Goal: Task Accomplishment & Management: Manage account settings

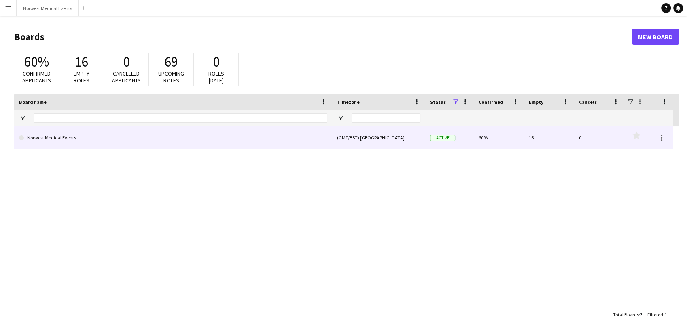
click at [214, 138] on link "Norwest Medical Events" at bounding box center [173, 138] width 308 height 23
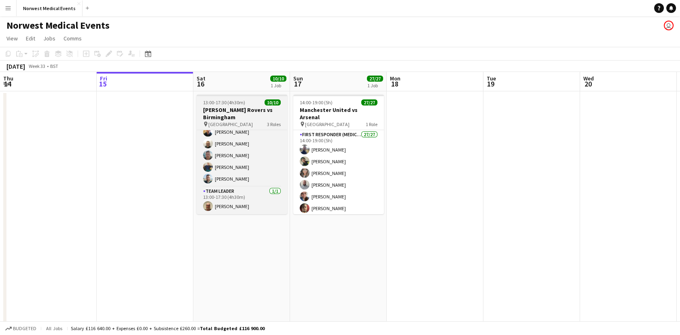
scroll to position [49, 0]
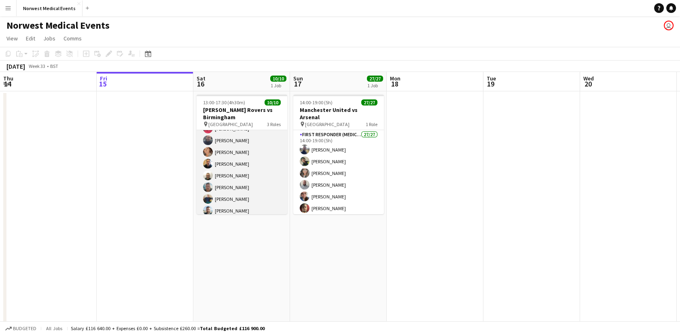
click at [247, 165] on app-card-role "Responder (First Aid) [DATE] 13:00-17:30 (4h30m) [PERSON_NAME] [PERSON_NAME] [P…" at bounding box center [242, 164] width 91 height 110
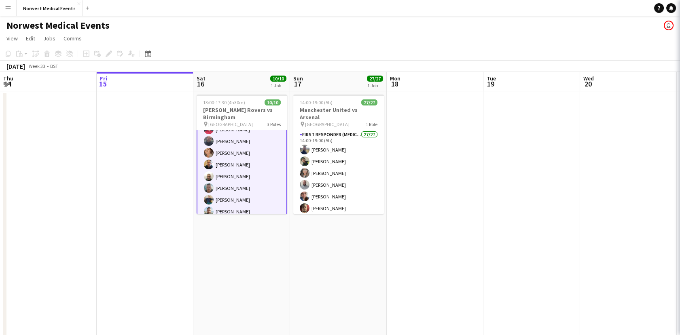
scroll to position [49, 0]
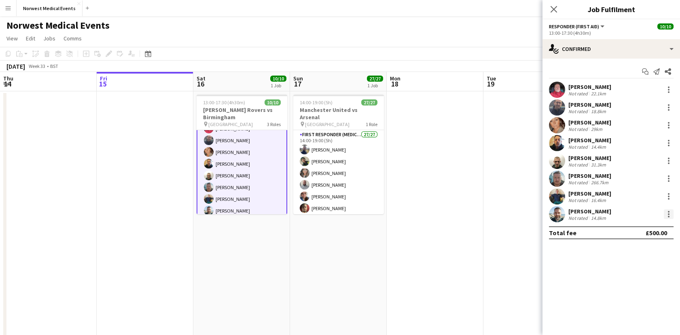
click at [670, 214] on div at bounding box center [669, 215] width 10 height 10
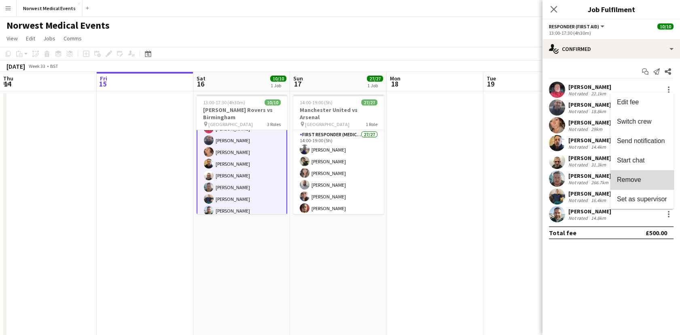
click at [653, 180] on span "Remove" at bounding box center [642, 179] width 50 height 7
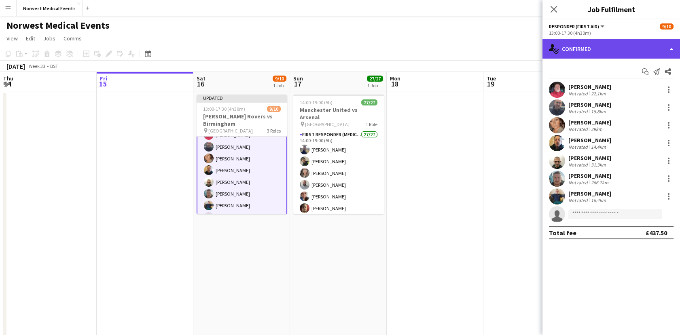
click at [594, 50] on div "single-neutral-actions-check-2 Confirmed" at bounding box center [612, 48] width 138 height 19
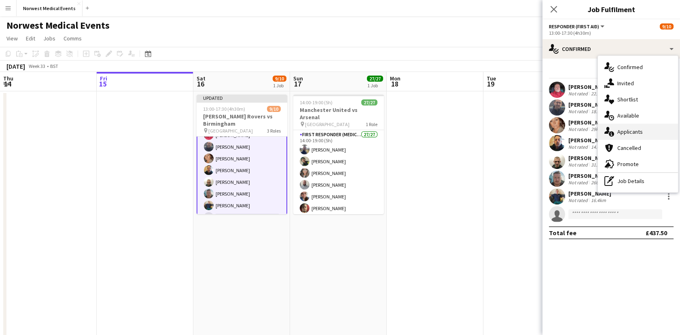
click at [635, 135] on div "single-neutral-actions-information Applicants" at bounding box center [638, 132] width 80 height 16
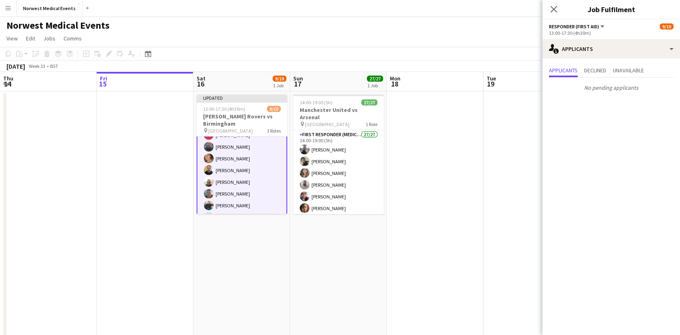
click at [433, 152] on app-date-cell at bounding box center [435, 222] width 97 height 262
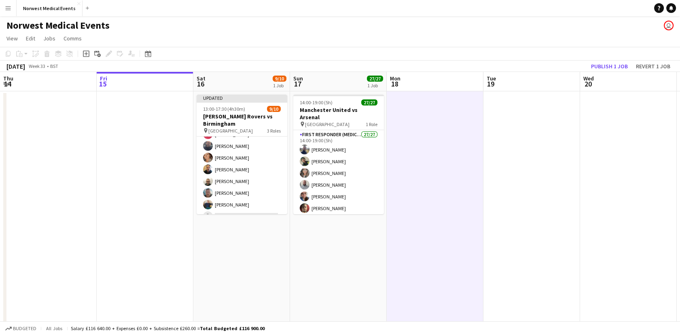
scroll to position [49, 0]
click at [598, 65] on button "Publish 1 job" at bounding box center [609, 66] width 43 height 11
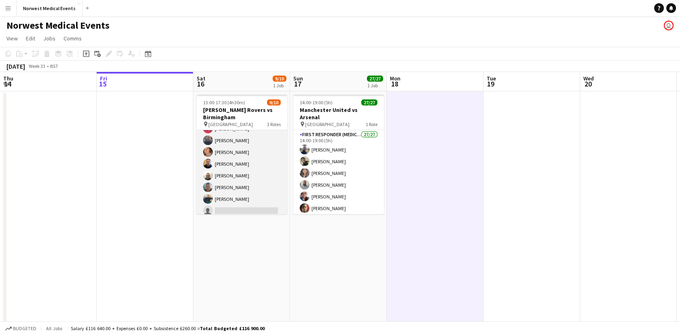
click at [269, 199] on app-card-role "Responder (First Aid) [DATE] 13:00-17:30 (4h30m) [PERSON_NAME] [PERSON_NAME] [P…" at bounding box center [242, 164] width 91 height 110
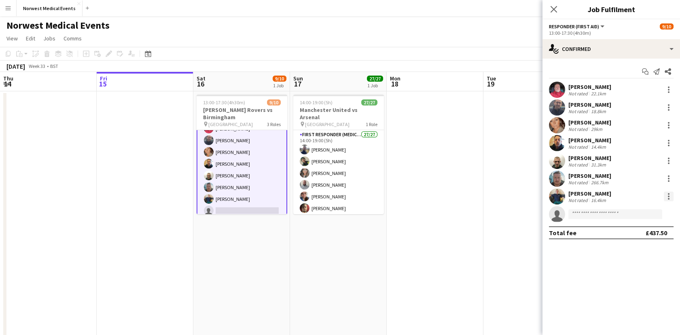
click at [671, 193] on div at bounding box center [669, 197] width 10 height 10
click at [615, 192] on div at bounding box center [340, 167] width 680 height 335
click at [610, 202] on div "[PERSON_NAME] Not rated 16.4km" at bounding box center [612, 197] width 138 height 16
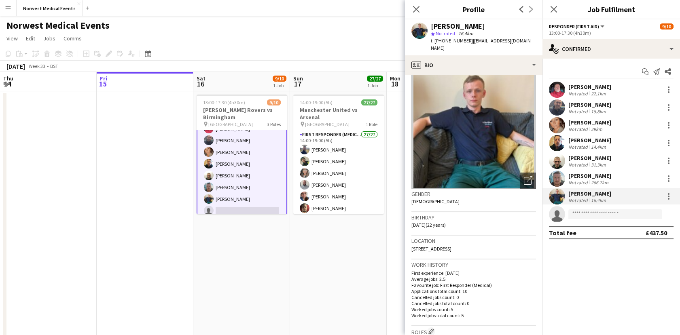
scroll to position [0, 0]
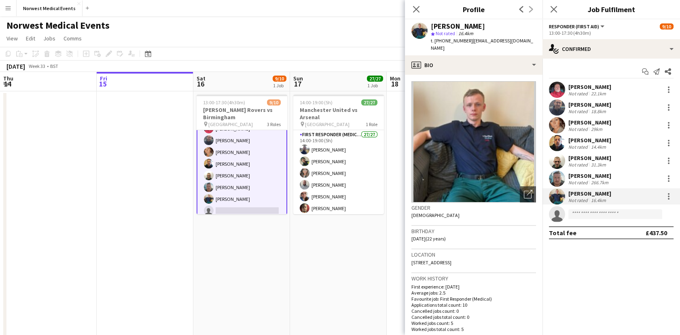
click at [343, 278] on app-date-cell "14:00-19:00 (5h) 27/27 Manchester United vs Arsenal pin Old Trafford 1 Role Fir…" at bounding box center [338, 222] width 97 height 262
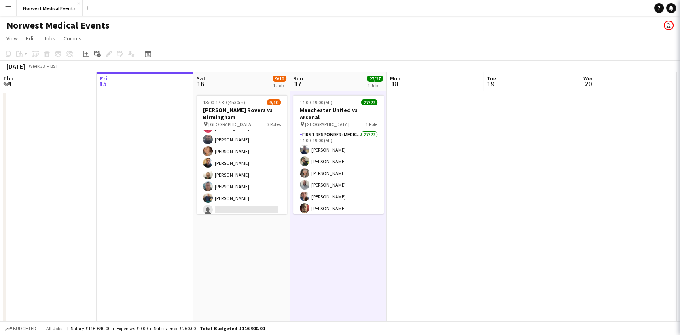
scroll to position [49, 0]
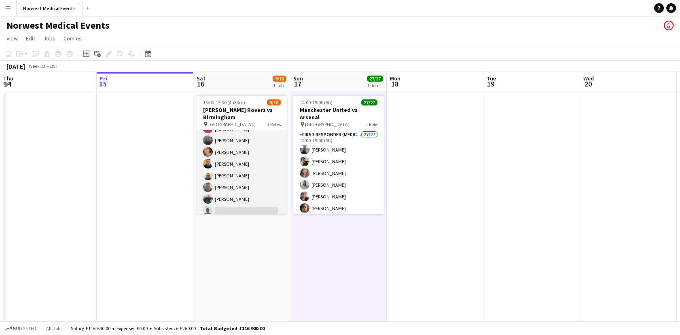
click at [246, 170] on app-card-role "Responder (First Aid) [DATE] 13:00-17:30 (4h30m) [PERSON_NAME] [PERSON_NAME] [P…" at bounding box center [242, 164] width 91 height 110
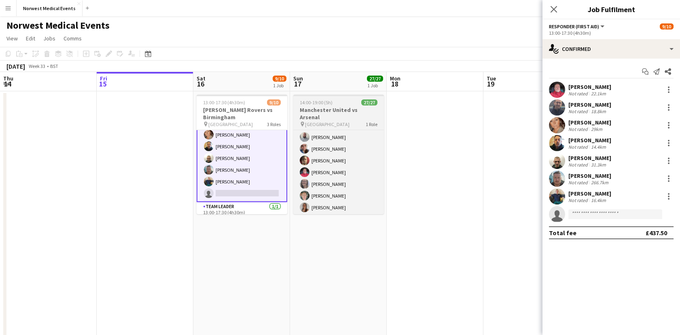
scroll to position [53, 0]
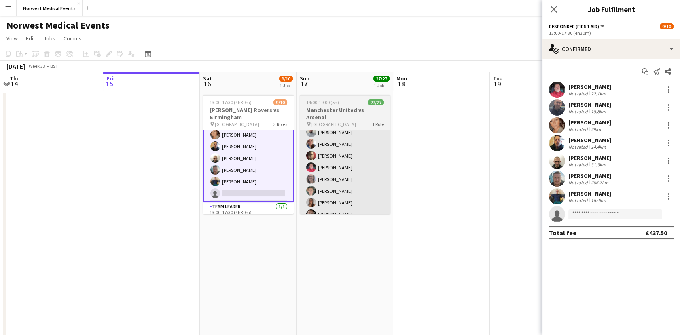
drag, startPoint x: 376, startPoint y: 152, endPoint x: 383, endPoint y: 155, distance: 7.7
click at [383, 155] on app-calendar-viewport "Tue 12 10/10 1 Job Wed 13 Thu 14 Fri 15 Sat 16 9/10 1 Job Sun 17 27/27 1 Job Mo…" at bounding box center [340, 231] width 680 height 319
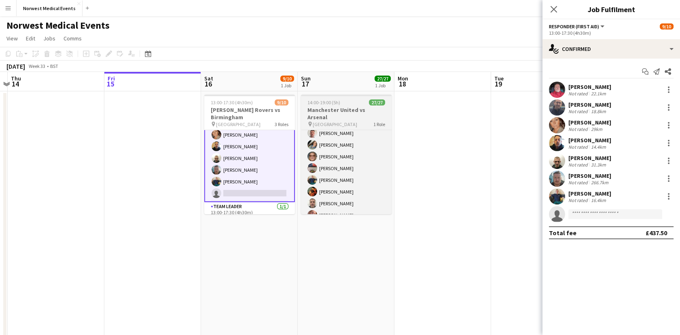
scroll to position [241, 0]
